Goal: Find specific page/section: Find specific page/section

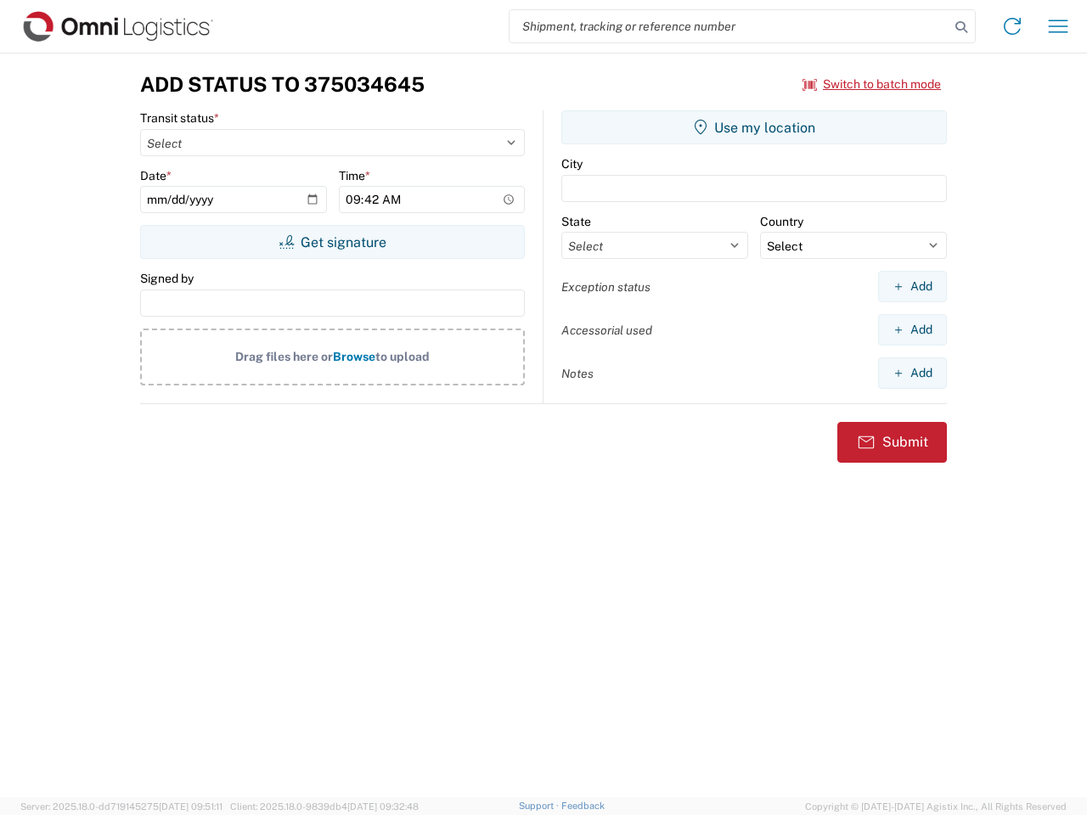
click at [730, 26] on input "search" at bounding box center [730, 26] width 440 height 32
click at [962, 27] on icon at bounding box center [962, 27] width 24 height 24
click at [1012, 26] on icon at bounding box center [1012, 26] width 27 height 27
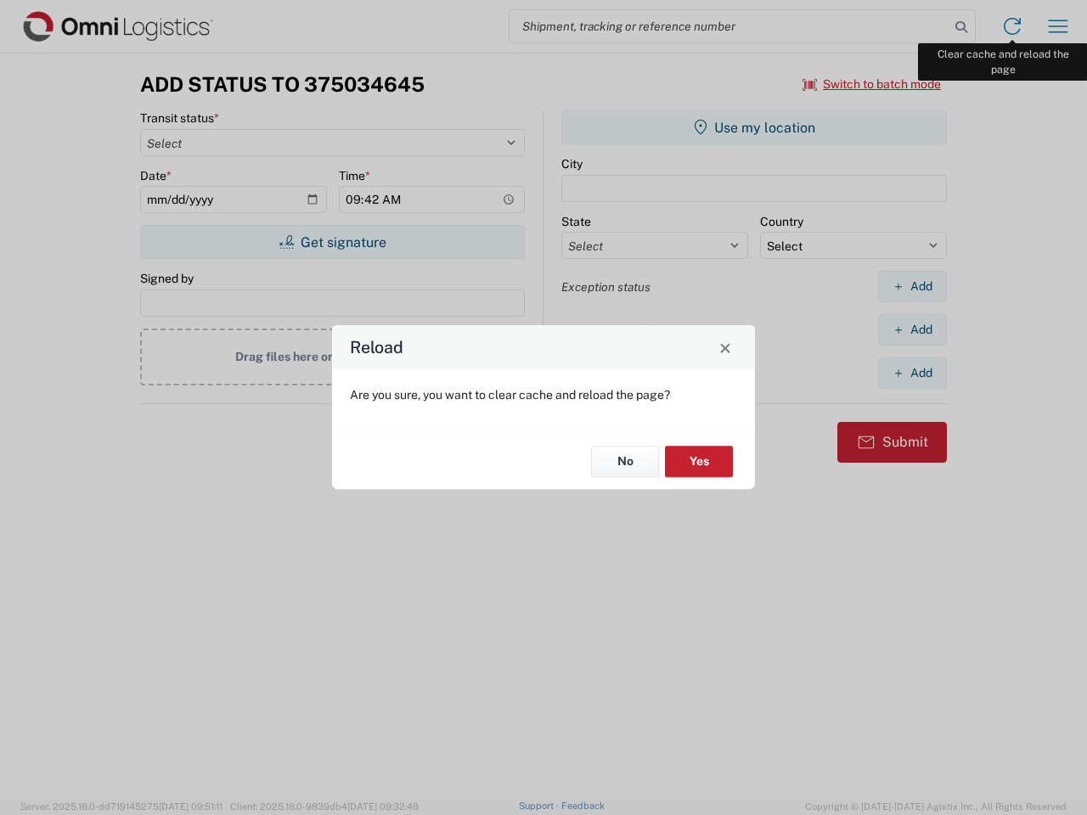
click at [1058, 26] on div "Reload Are you sure, you want to clear cache and reload the page? No Yes" at bounding box center [543, 407] width 1087 height 815
click at [872, 84] on div "Reload Are you sure, you want to clear cache and reload the page? No Yes" at bounding box center [543, 407] width 1087 height 815
click at [332, 242] on div "Reload Are you sure, you want to clear cache and reload the page? No Yes" at bounding box center [543, 407] width 1087 height 815
click at [754, 127] on div "Reload Are you sure, you want to clear cache and reload the page? No Yes" at bounding box center [543, 407] width 1087 height 815
click at [912, 286] on div "Reload Are you sure, you want to clear cache and reload the page? No Yes" at bounding box center [543, 407] width 1087 height 815
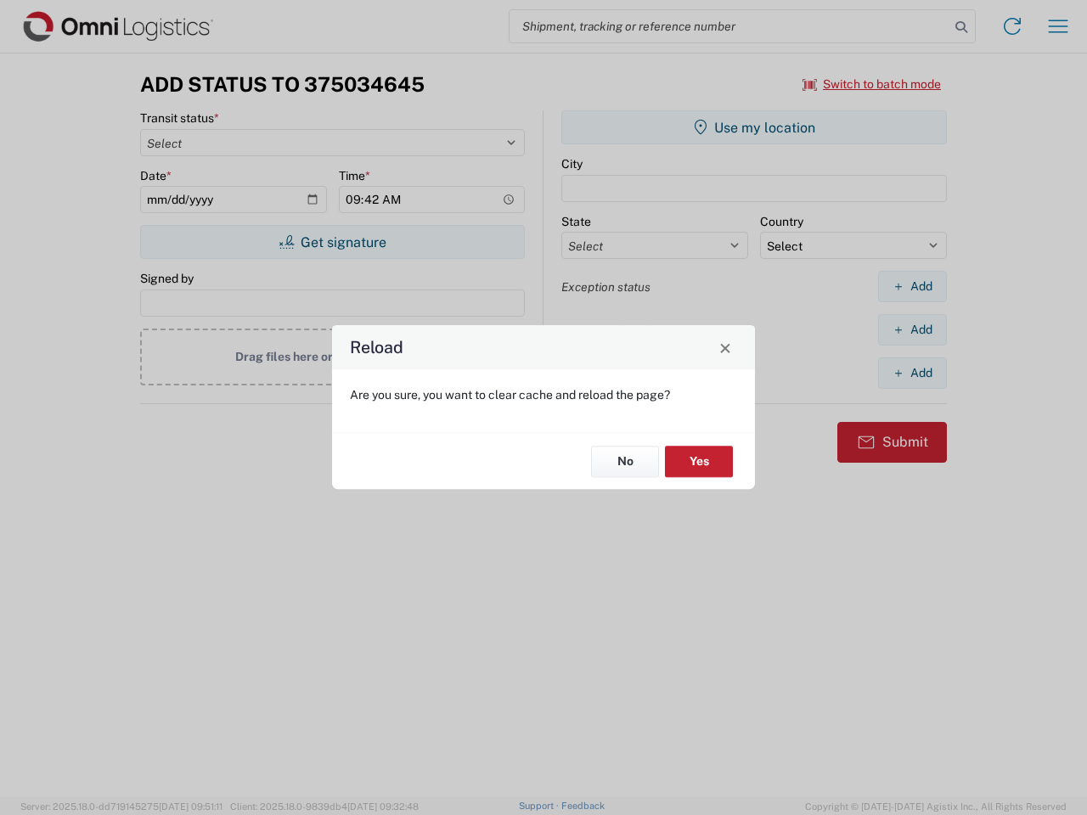
click at [912, 330] on div "Reload Are you sure, you want to clear cache and reload the page? No Yes" at bounding box center [543, 407] width 1087 height 815
click at [912, 373] on div "Reload Are you sure, you want to clear cache and reload the page? No Yes" at bounding box center [543, 407] width 1087 height 815
